Goal: Find specific page/section: Find specific page/section

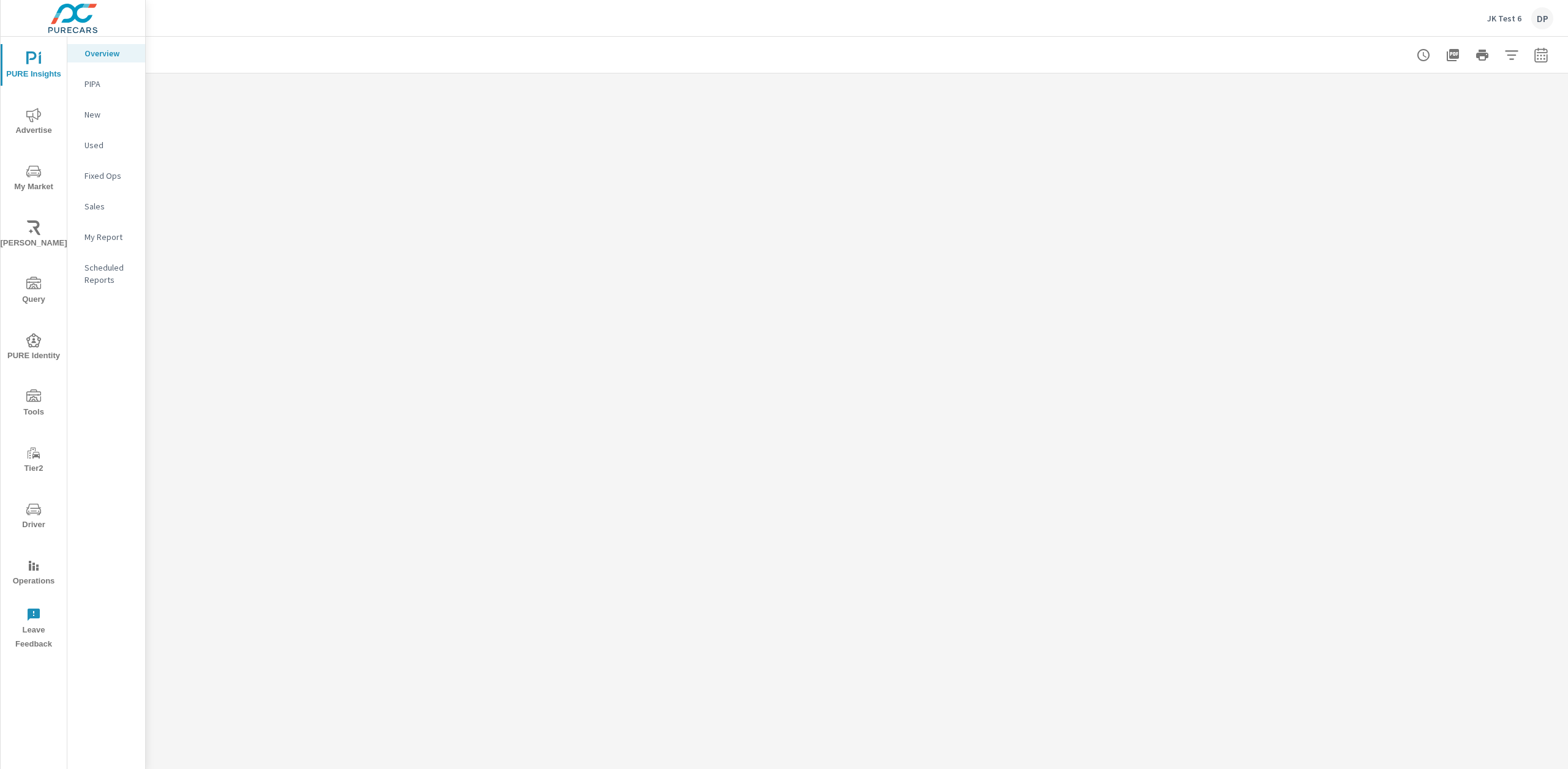
click at [41, 510] on span "Driver" at bounding box center [34, 517] width 59 height 30
